Goal: Download file/media

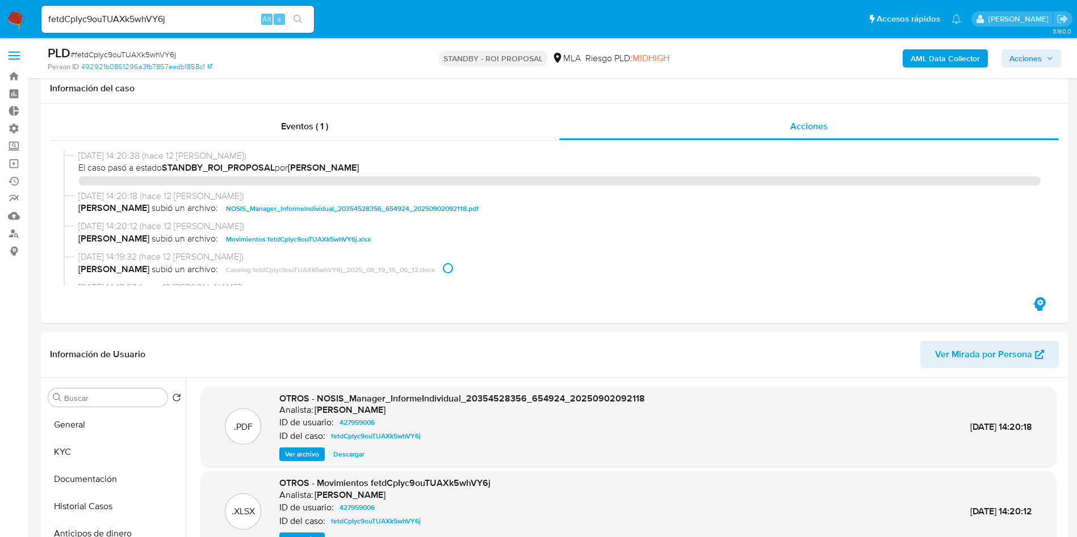
select select "10"
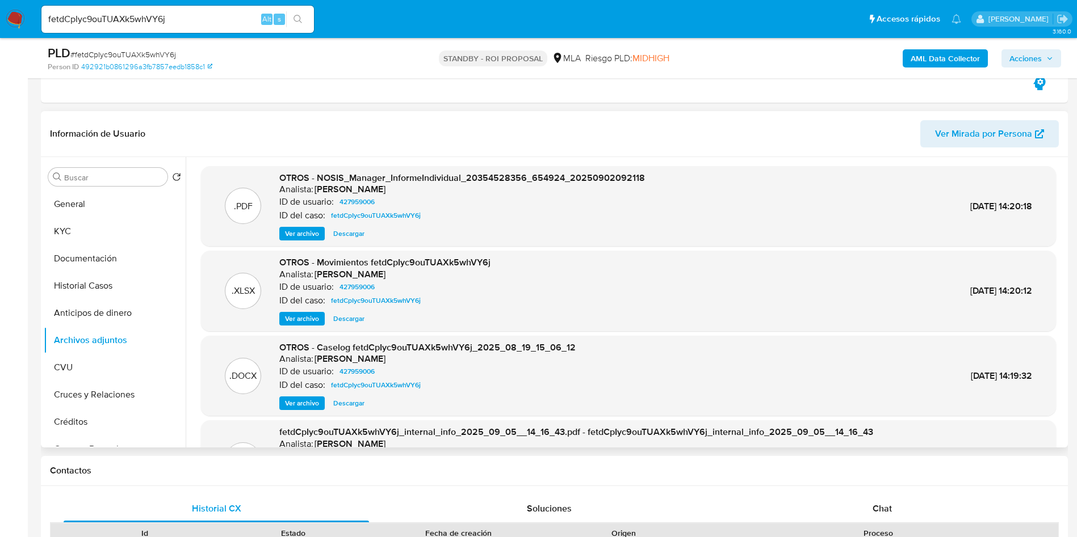
scroll to position [85, 0]
click at [94, 27] on div "fetdCpIyc9ouTUAXk5whVY6j Alt s" at bounding box center [177, 19] width 272 height 27
click at [93, 18] on input "fetdCpIyc9ouTUAXk5whVY6j" at bounding box center [177, 19] width 272 height 15
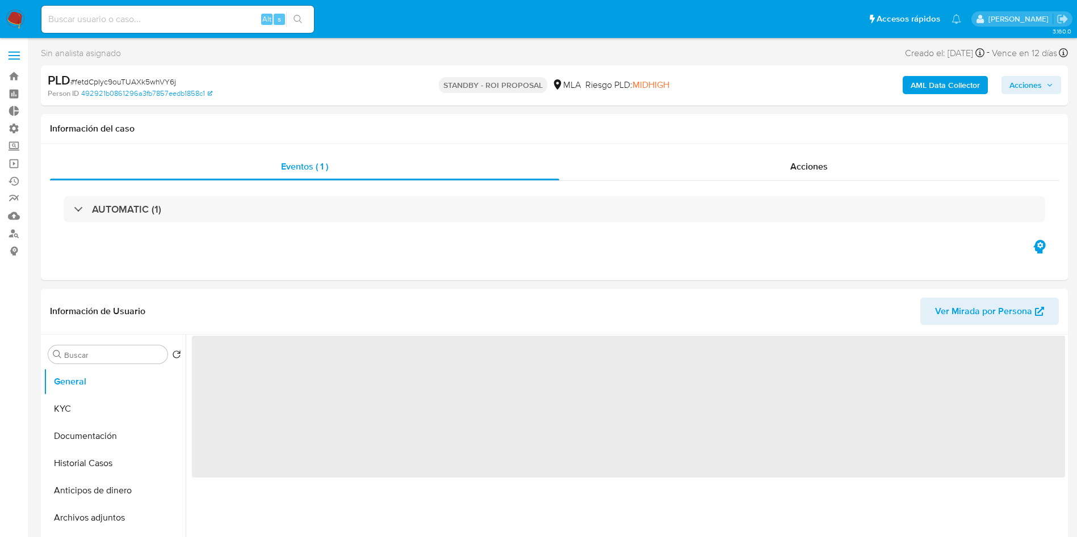
select select "10"
click at [218, 14] on input at bounding box center [177, 19] width 272 height 15
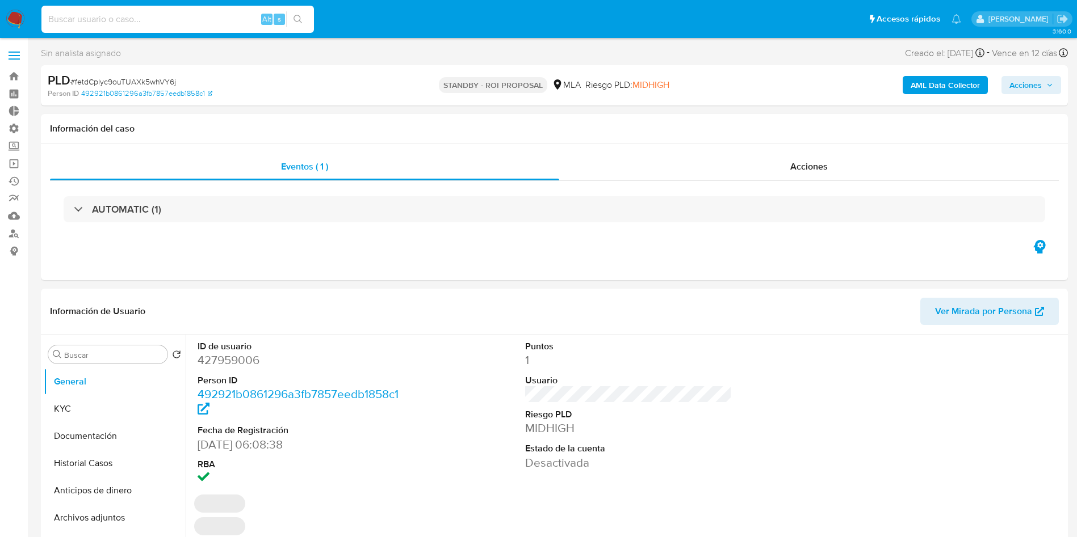
paste input "fetdCpIyc9ouTUAXk5whVY6j"
type input "fetdCpIyc9ouTUAXk5whVY6j"
click at [300, 16] on icon "search-icon" at bounding box center [297, 19] width 9 height 9
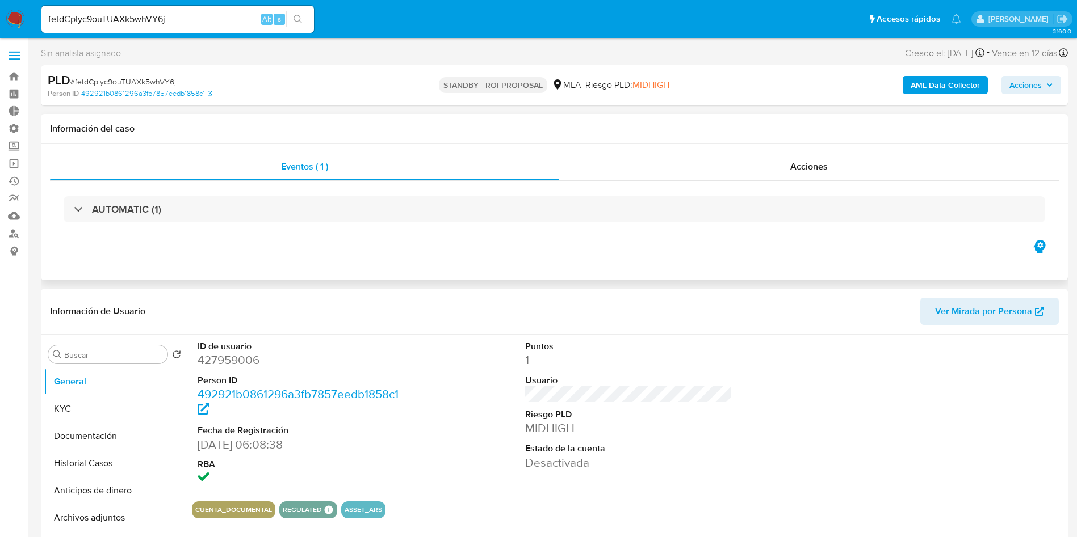
click at [733, 183] on div "AUTOMATIC (1)" at bounding box center [554, 209] width 1008 height 57
click at [781, 166] on div "Acciones" at bounding box center [808, 166] width 499 height 27
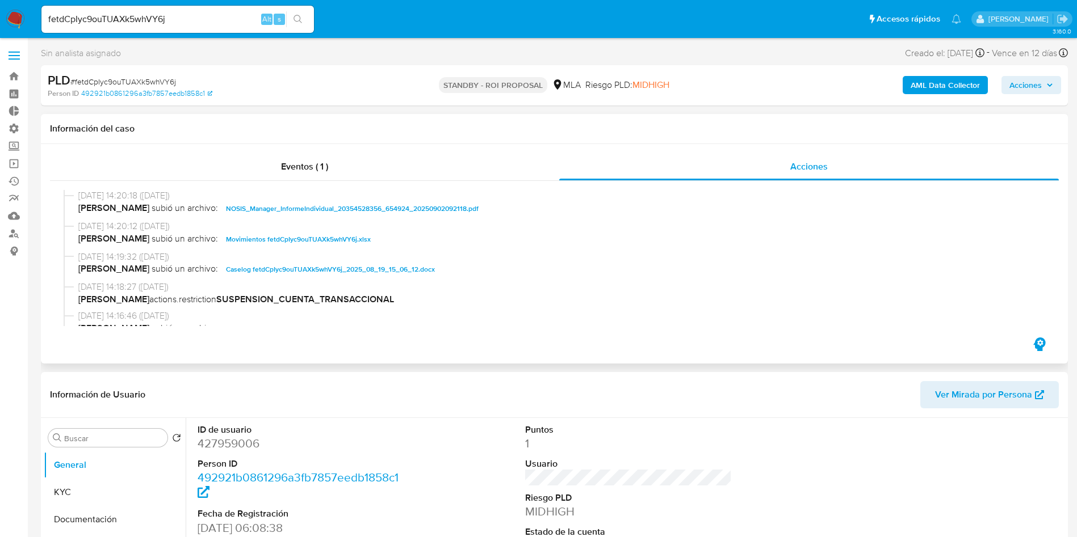
scroll to position [85, 0]
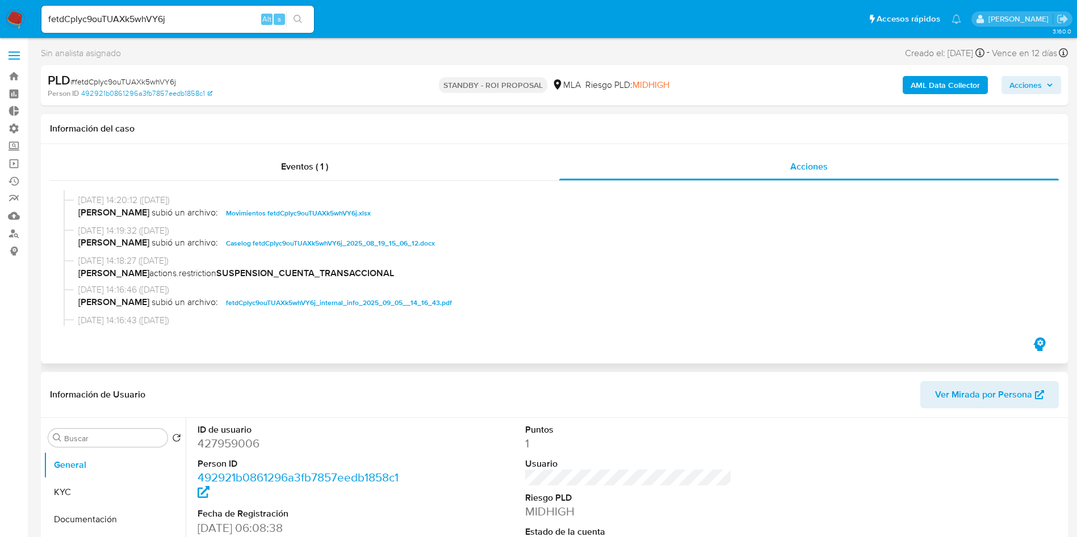
click at [359, 243] on span "Caselog fetdCpIyc9ouTUAXk5whVY6j_2025_08_19_15_06_12.docx" at bounding box center [330, 244] width 209 height 14
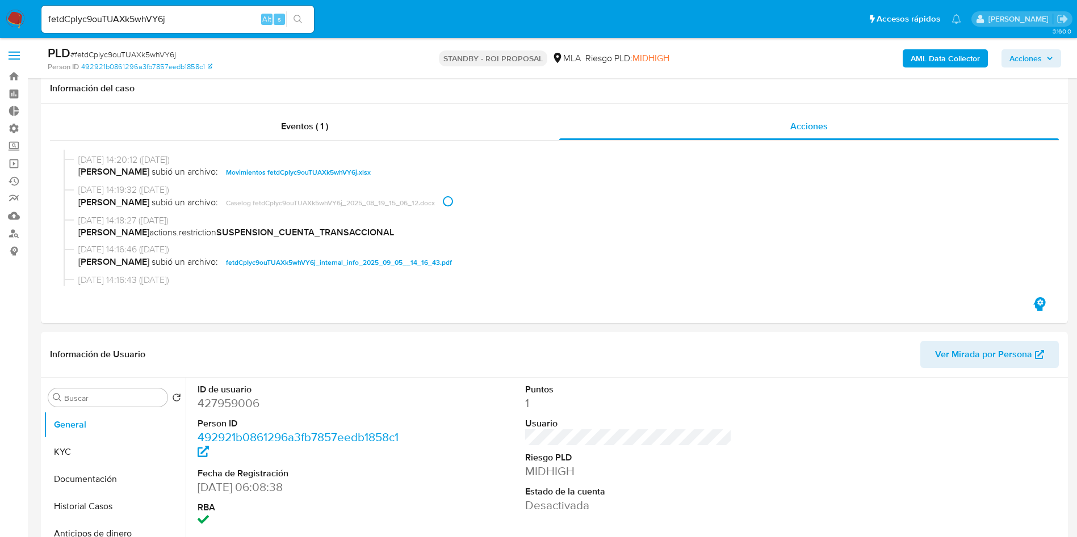
scroll to position [170, 0]
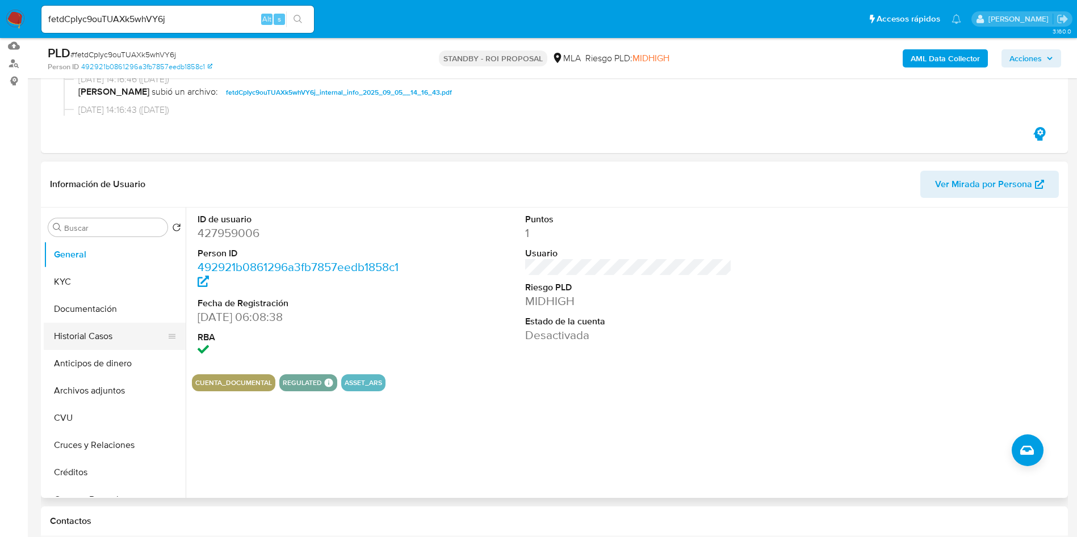
click at [84, 338] on button "Historial Casos" at bounding box center [110, 336] width 133 height 27
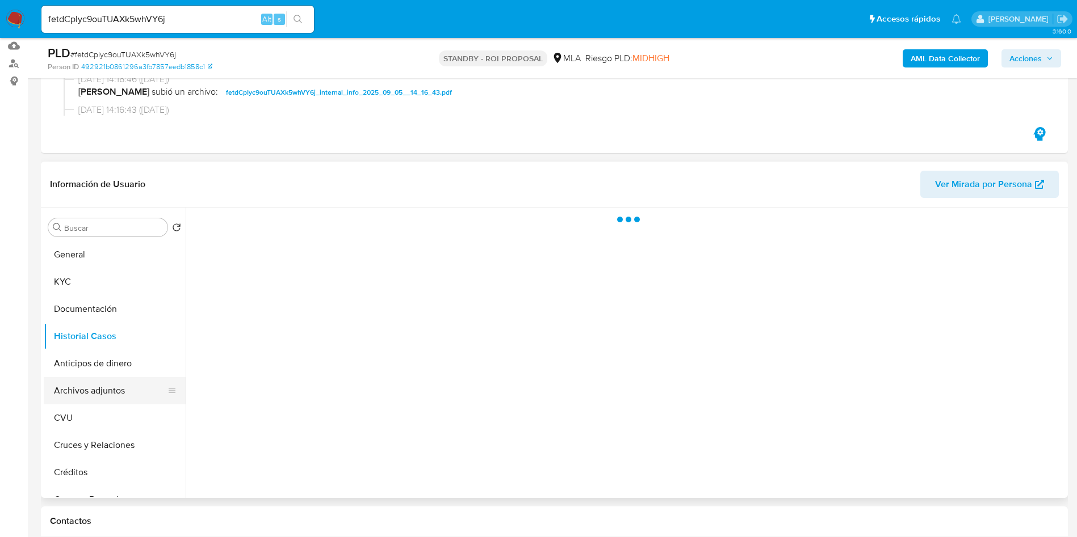
click at [99, 390] on button "Archivos adjuntos" at bounding box center [110, 390] width 133 height 27
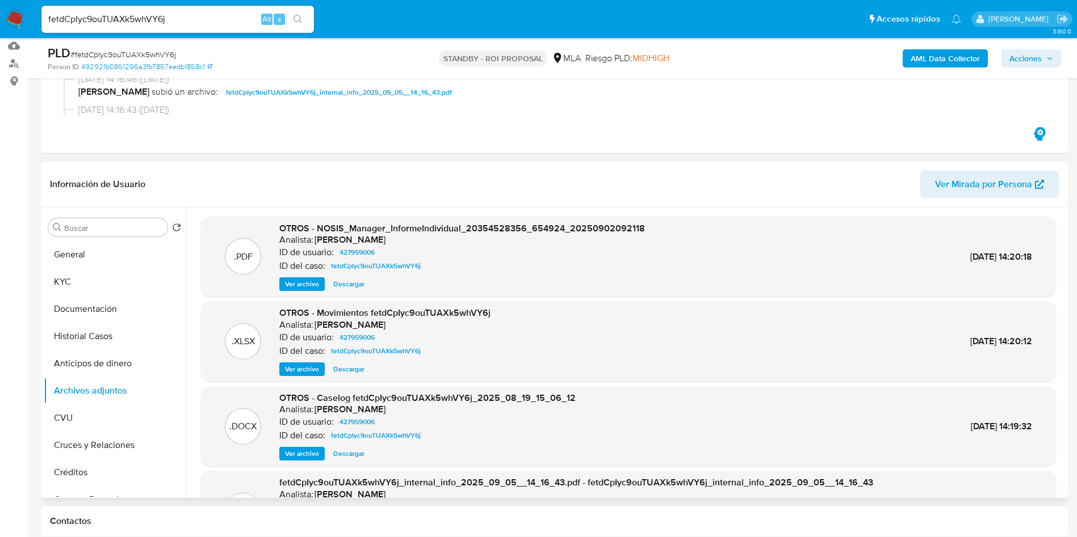
click at [354, 456] on span "Descargar" at bounding box center [348, 453] width 31 height 11
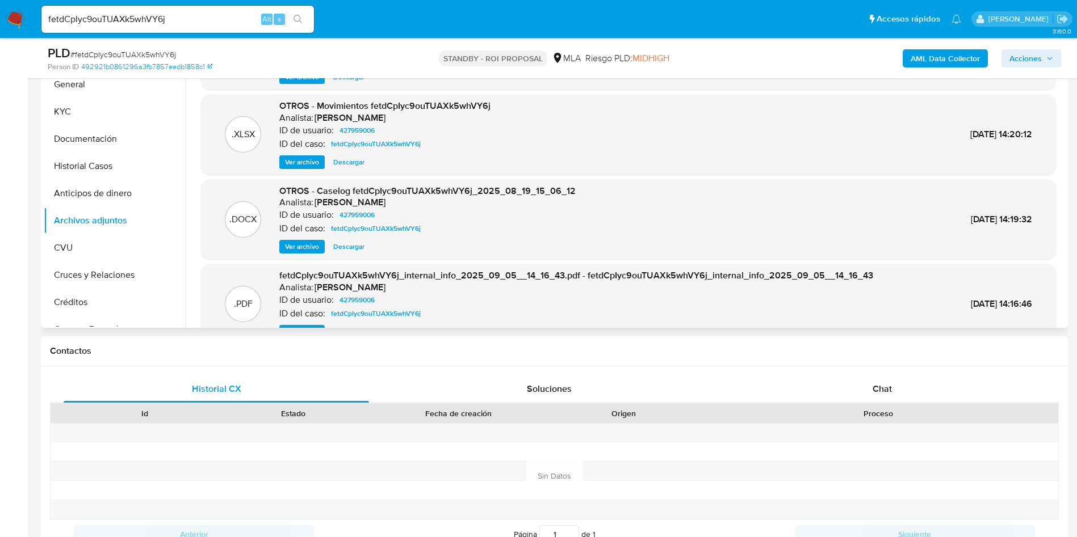
scroll to position [10, 0]
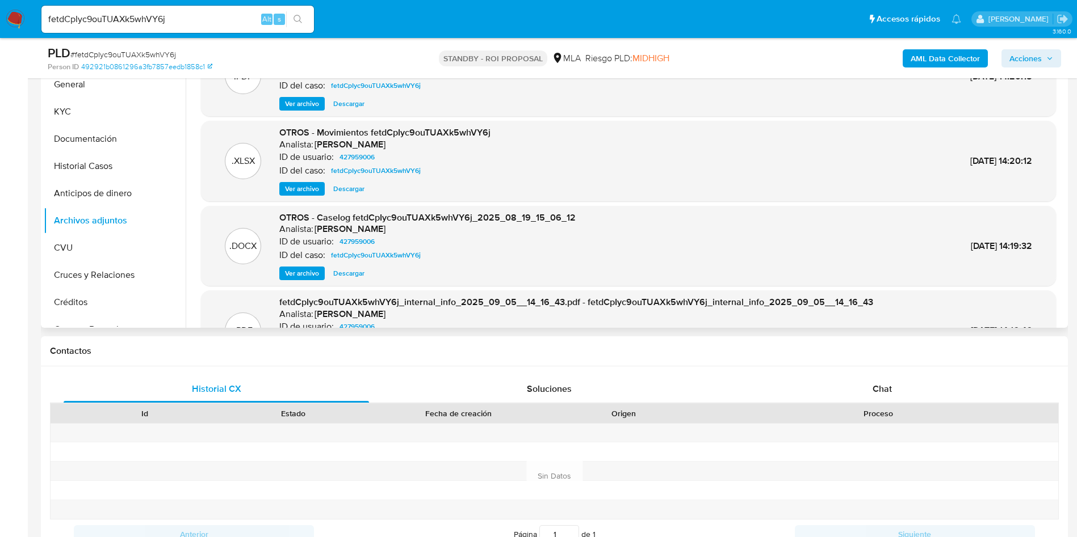
click at [359, 280] on div ".DOCX OTROS - Caselog fetdCpIyc9ouTUAXk5whVY6j_2025_08_19_15_06_12 Analista: am…" at bounding box center [628, 246] width 855 height 81
click at [349, 275] on span "Descargar" at bounding box center [348, 273] width 31 height 11
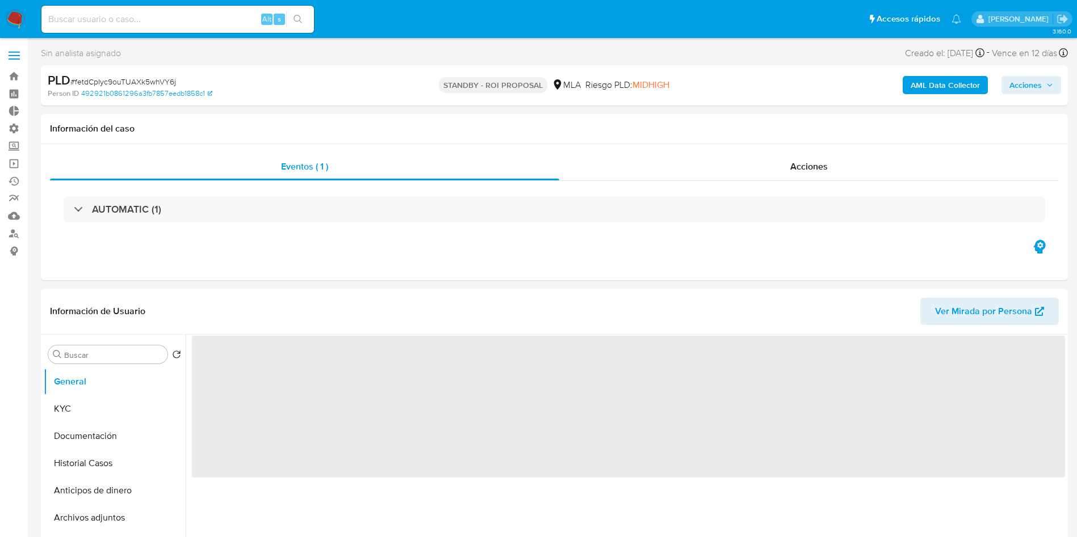
select select "10"
